Goal: Obtain resource: Download file/media

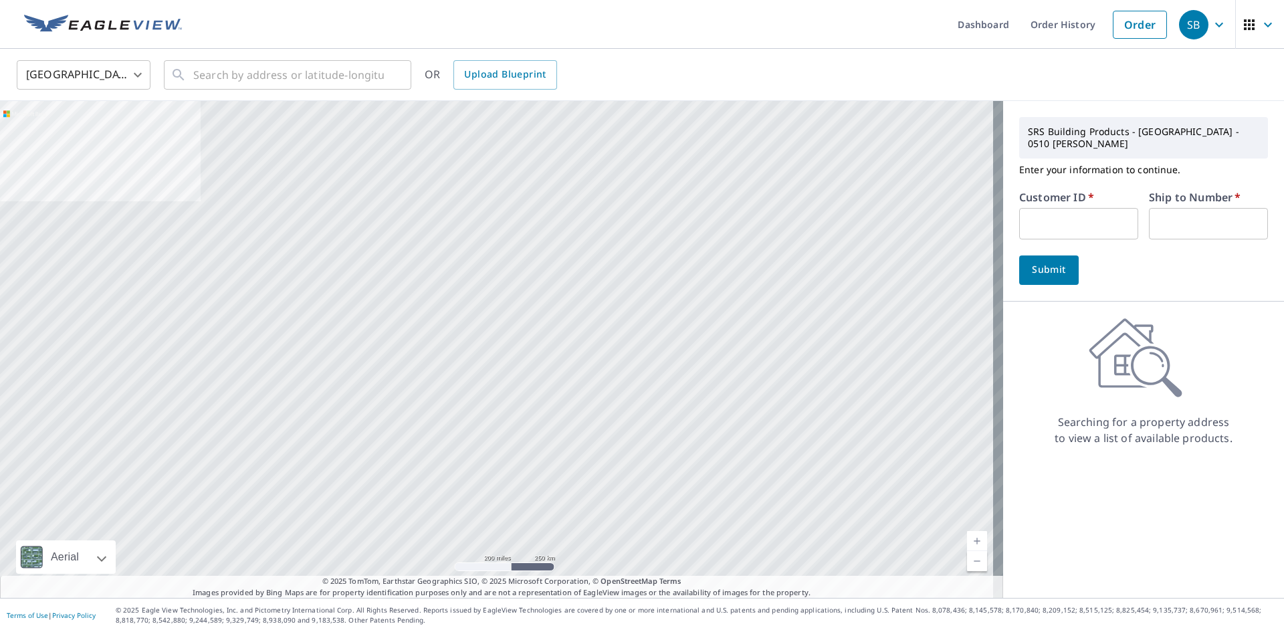
click at [1026, 208] on input "text" at bounding box center [1078, 223] width 119 height 31
type input "500039"
click at [1182, 212] on input "text" at bounding box center [1208, 223] width 119 height 31
type input "1"
click at [349, 78] on input "text" at bounding box center [288, 74] width 191 height 37
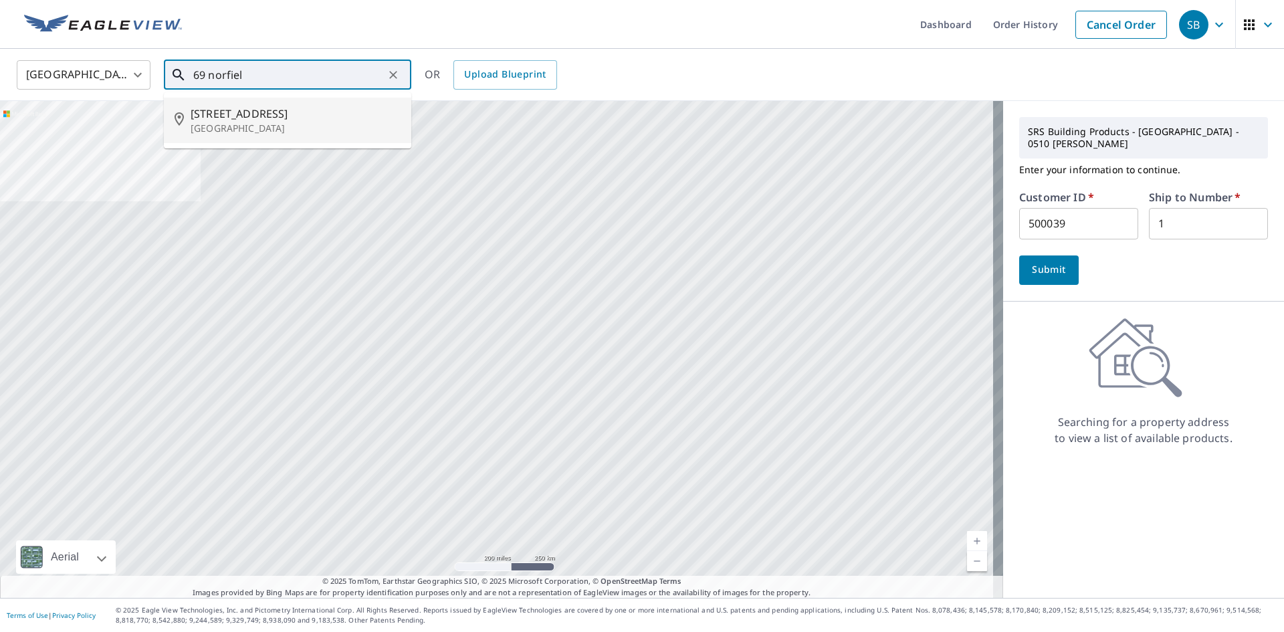
click at [267, 117] on span "[STREET_ADDRESS]" at bounding box center [296, 114] width 210 height 16
type input "[STREET_ADDRESS][PERSON_NAME]"
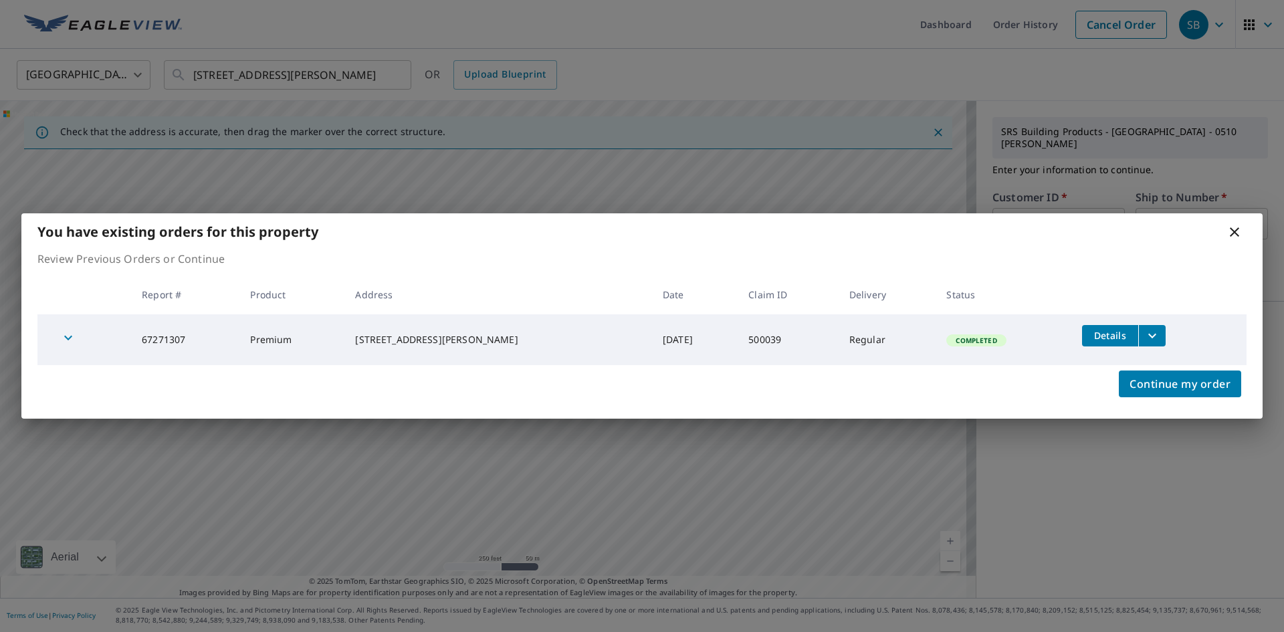
click at [1092, 336] on span "Details" at bounding box center [1110, 335] width 40 height 13
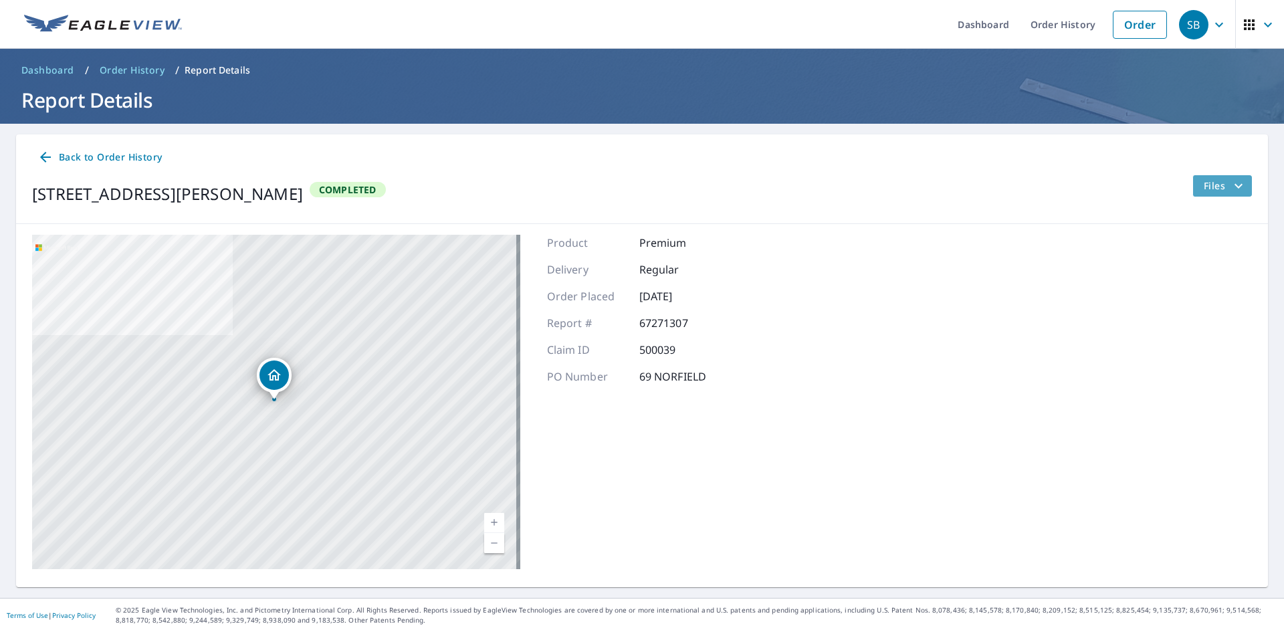
click at [1204, 193] on span "Files" at bounding box center [1225, 186] width 43 height 16
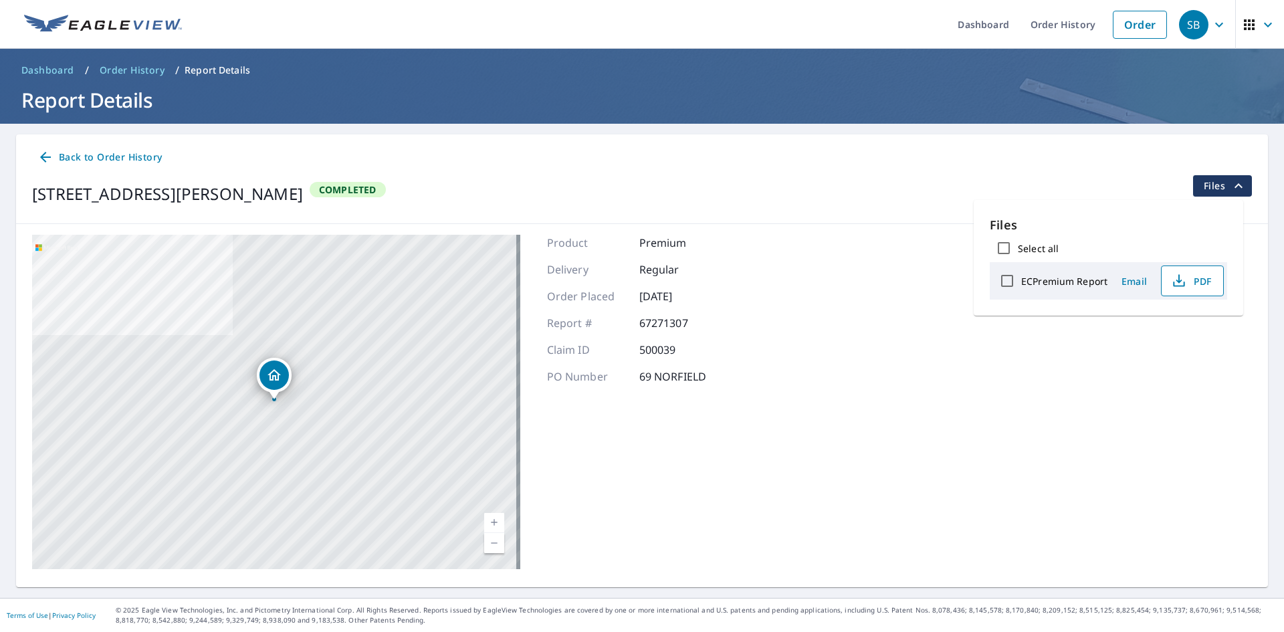
click at [1179, 280] on icon "button" at bounding box center [1179, 278] width 6 height 9
